Goal: Task Accomplishment & Management: Use online tool/utility

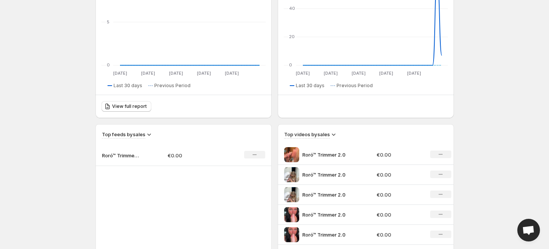
scroll to position [251, 0]
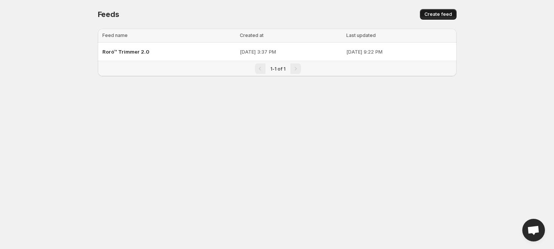
click at [439, 16] on span "Create feed" at bounding box center [438, 14] width 28 height 6
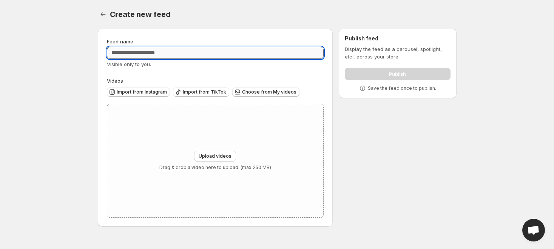
click at [155, 57] on input "Feed name" at bounding box center [215, 53] width 217 height 12
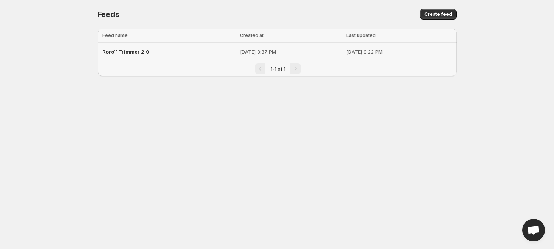
click at [167, 52] on div "Roró™ Trimmer 2.0" at bounding box center [168, 52] width 133 height 14
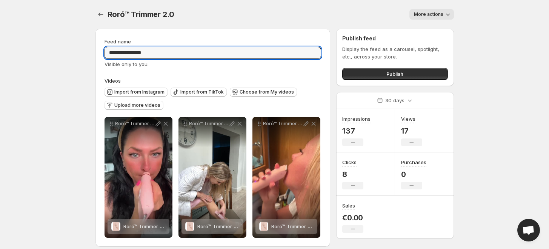
drag, startPoint x: 164, startPoint y: 54, endPoint x: 92, endPoint y: 54, distance: 71.7
click at [92, 54] on div "**********" at bounding box center [271, 139] width 365 height 233
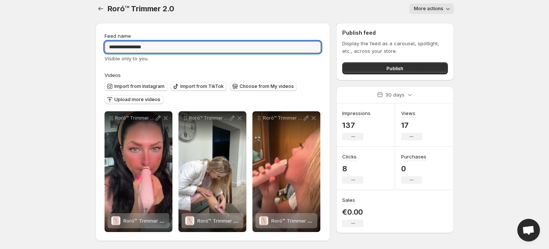
scroll to position [7, 0]
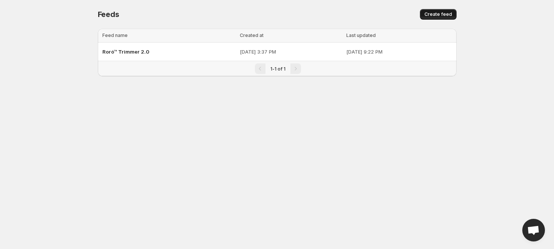
click at [439, 9] on button "Create feed" at bounding box center [438, 14] width 37 height 11
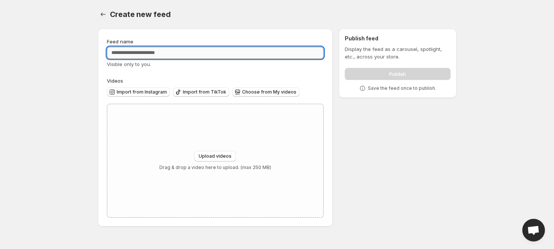
click at [212, 57] on input "Feed name" at bounding box center [215, 53] width 217 height 12
paste input "**********"
type input "**********"
click at [219, 155] on span "Upload videos" at bounding box center [215, 156] width 33 height 6
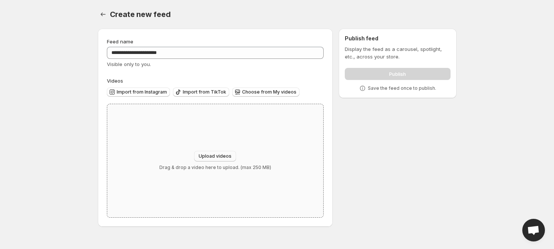
click at [210, 153] on button "Upload videos" at bounding box center [215, 156] width 42 height 11
type input "**********"
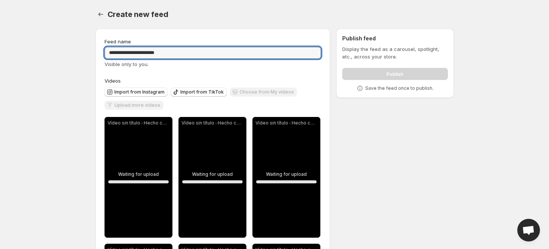
drag, startPoint x: 178, startPoint y: 52, endPoint x: 58, endPoint y: 52, distance: 119.6
click at [56, 52] on body "**********" at bounding box center [274, 124] width 549 height 249
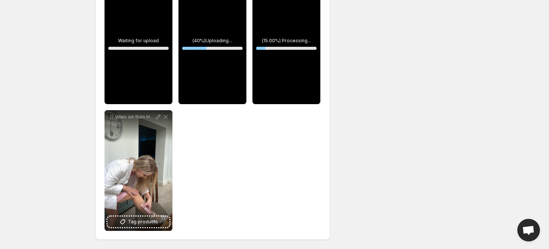
scroll to position [261, 0]
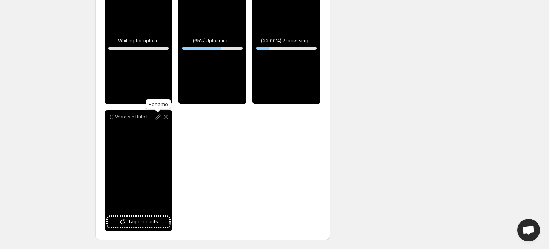
click at [157, 118] on icon at bounding box center [157, 117] width 5 height 5
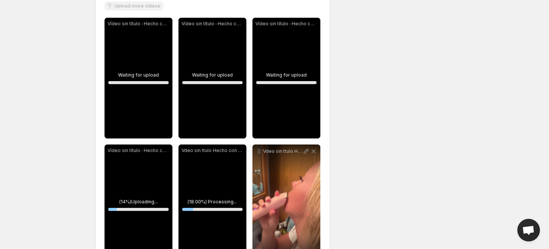
scroll to position [135, 0]
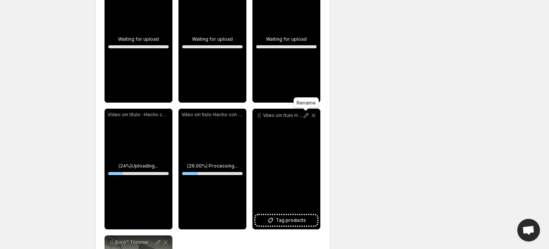
click at [305, 116] on icon at bounding box center [305, 115] width 5 height 5
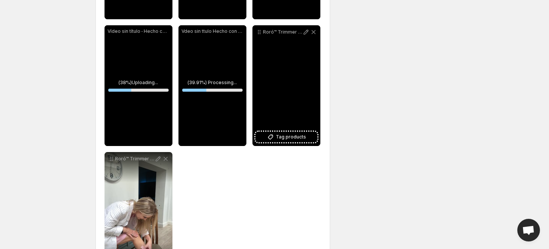
scroll to position [219, 0]
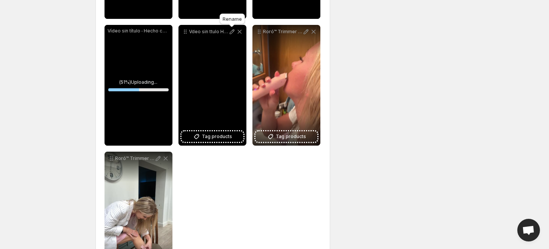
click at [232, 32] on icon at bounding box center [232, 32] width 8 height 8
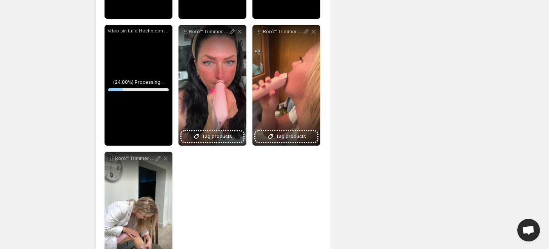
scroll to position [135, 0]
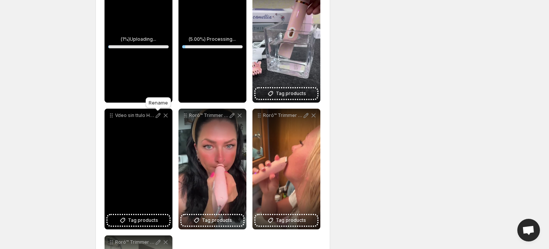
click at [159, 115] on icon at bounding box center [158, 116] width 8 height 8
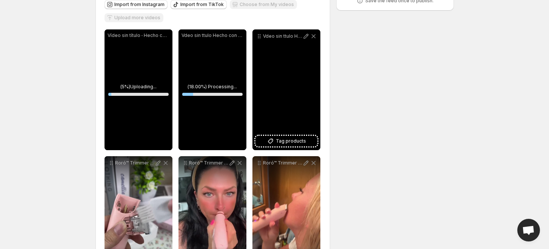
scroll to position [51, 0]
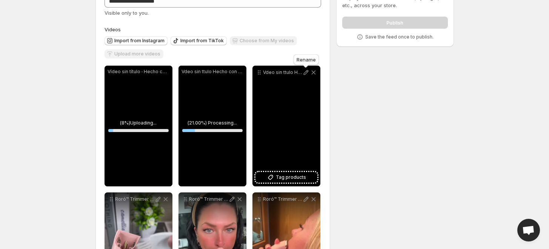
click at [305, 74] on icon at bounding box center [306, 73] width 8 height 8
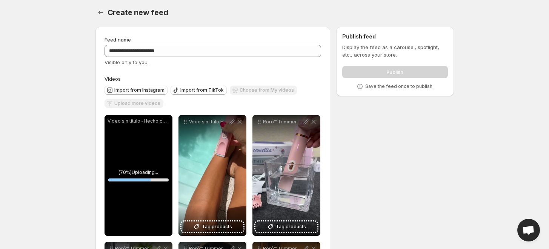
scroll to position [0, 0]
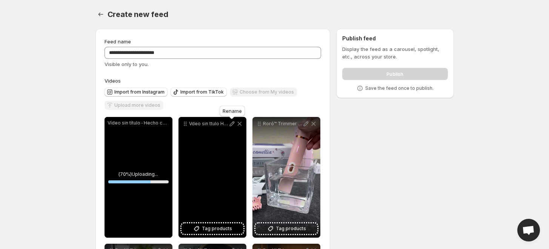
click at [230, 123] on icon at bounding box center [232, 124] width 8 height 8
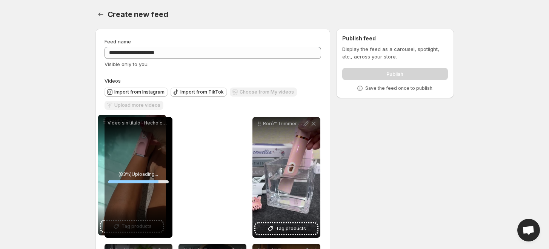
drag, startPoint x: 186, startPoint y: 127, endPoint x: 106, endPoint y: 125, distance: 80.8
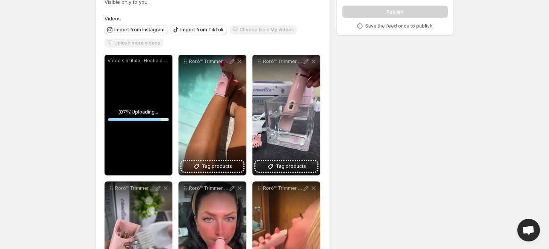
scroll to position [42, 0]
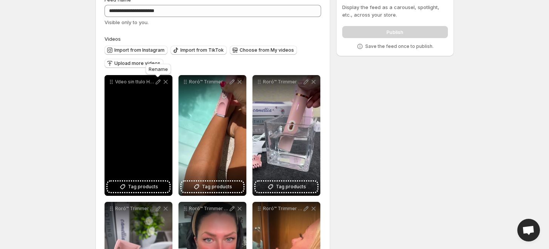
click at [156, 83] on icon at bounding box center [158, 82] width 8 height 8
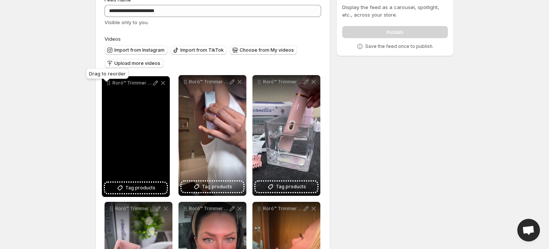
drag, startPoint x: 186, startPoint y: 83, endPoint x: 109, endPoint y: 84, distance: 77.4
click at [110, 84] on icon at bounding box center [109, 83] width 8 height 8
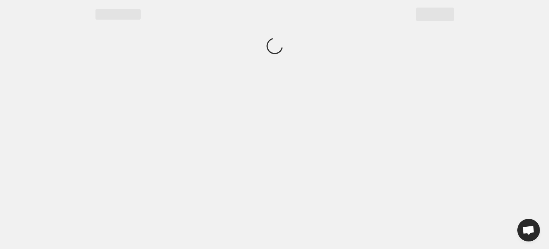
scroll to position [0, 0]
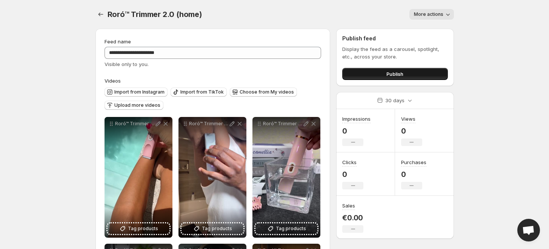
click at [400, 74] on span "Publish" at bounding box center [394, 74] width 17 height 8
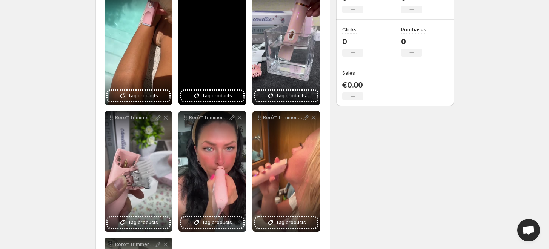
scroll to position [84, 0]
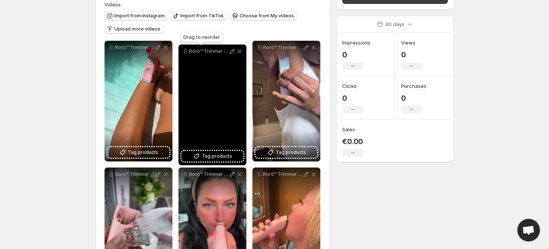
drag, startPoint x: 260, startPoint y: 41, endPoint x: 186, endPoint y: 43, distance: 74.0
click at [186, 48] on icon at bounding box center [186, 52] width 8 height 8
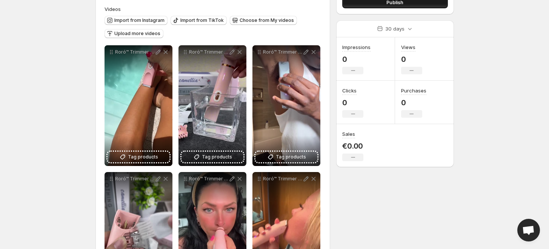
scroll to position [0, 0]
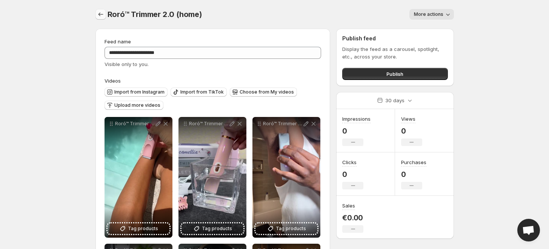
click at [97, 14] on icon "Settings" at bounding box center [101, 15] width 8 height 8
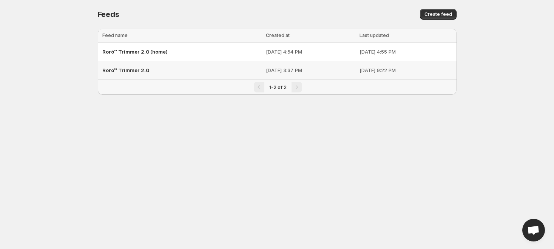
click at [150, 69] on div "Roró™ Trimmer 2.0" at bounding box center [181, 70] width 159 height 14
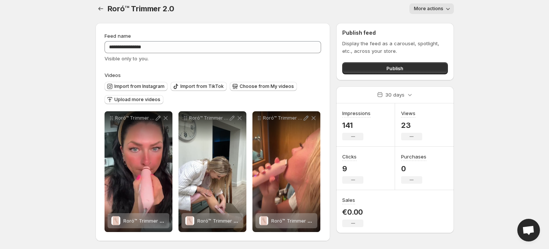
scroll to position [7, 0]
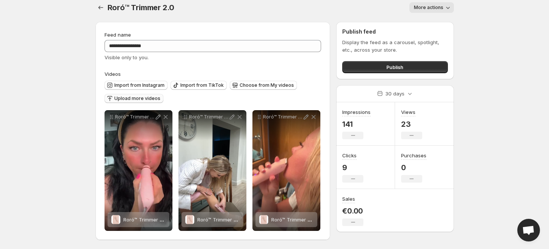
click at [135, 100] on span "Upload more videos" at bounding box center [137, 98] width 46 height 6
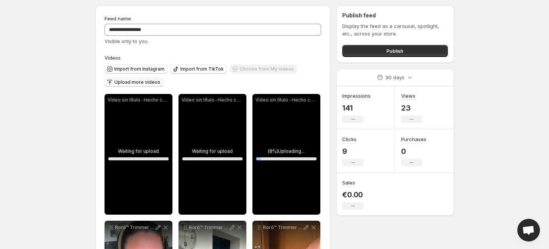
scroll to position [8, 0]
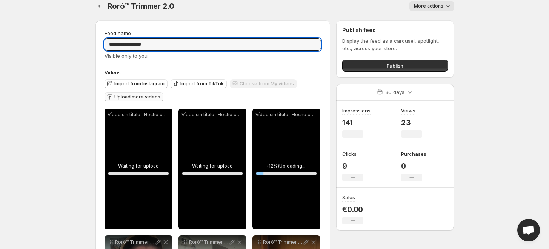
drag, startPoint x: 163, startPoint y: 46, endPoint x: 72, endPoint y: 45, distance: 91.0
click at [72, 45] on body "**********" at bounding box center [274, 116] width 549 height 249
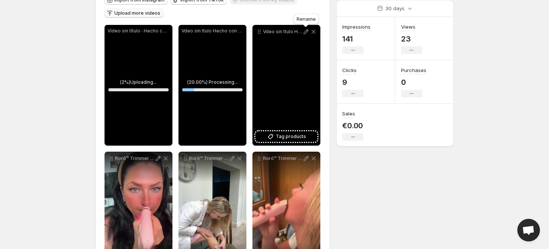
click at [305, 33] on icon at bounding box center [306, 32] width 8 height 8
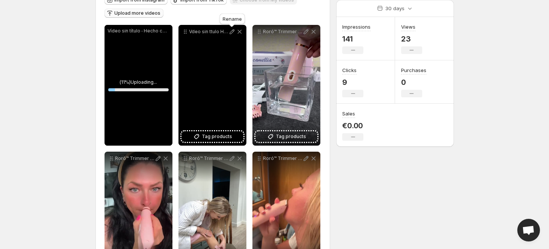
click at [231, 32] on icon at bounding box center [232, 32] width 8 height 8
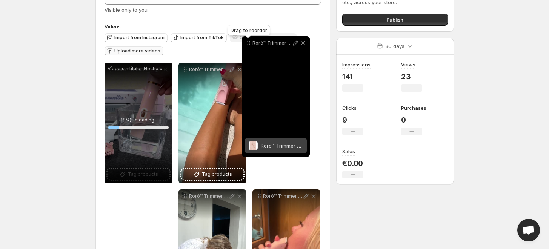
scroll to position [54, 0]
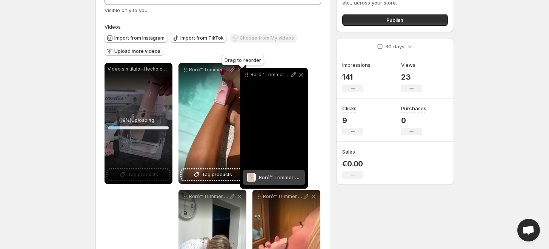
drag, startPoint x: 110, startPoint y: 159, endPoint x: 246, endPoint y: 76, distance: 159.4
click at [246, 76] on icon at bounding box center [247, 75] width 8 height 8
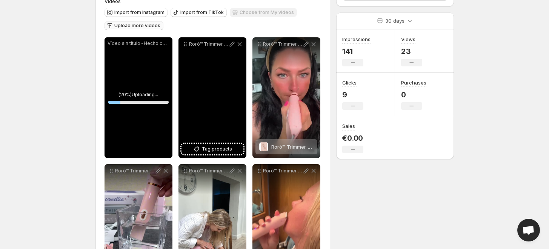
scroll to position [134, 0]
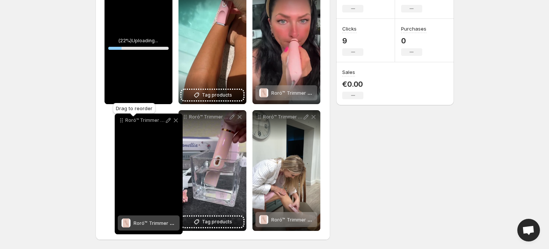
drag, startPoint x: 260, startPoint y: 118, endPoint x: 123, endPoint y: 121, distance: 137.8
click at [123, 121] on icon at bounding box center [122, 121] width 8 height 8
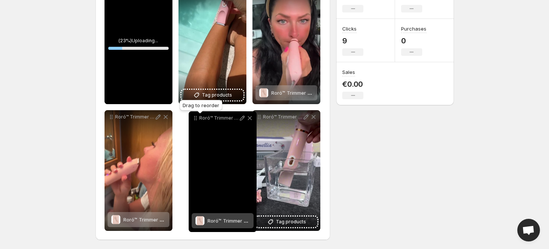
drag, startPoint x: 259, startPoint y: 117, endPoint x: 195, endPoint y: 118, distance: 63.8
click at [195, 118] on icon at bounding box center [196, 118] width 8 height 8
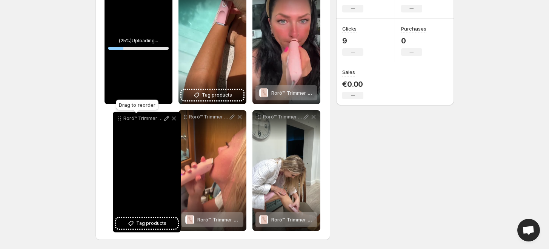
drag, startPoint x: 261, startPoint y: 117, endPoint x: 121, endPoint y: 119, distance: 139.6
click at [121, 119] on icon at bounding box center [120, 119] width 8 height 8
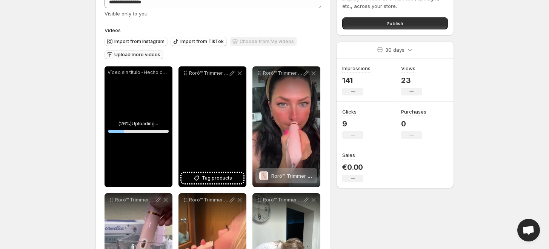
scroll to position [50, 0]
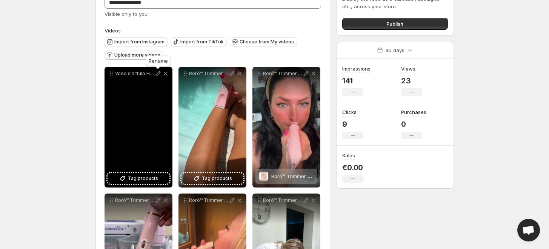
click at [155, 75] on icon at bounding box center [158, 74] width 8 height 8
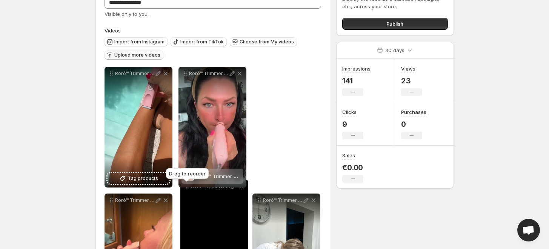
drag, startPoint x: 111, startPoint y: 75, endPoint x: 186, endPoint y: 188, distance: 136.0
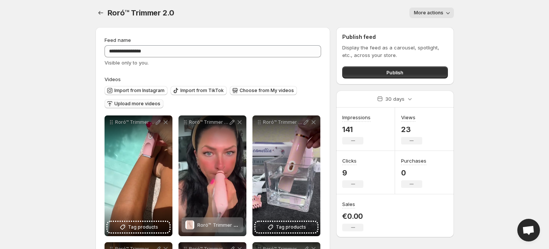
scroll to position [0, 0]
